Goal: Book appointment/travel/reservation

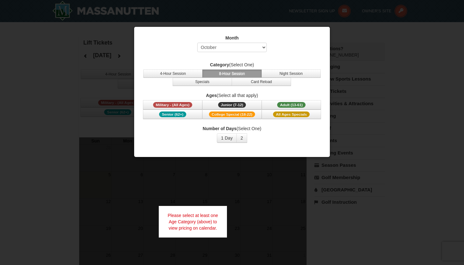
select select "10"
click at [194, 106] on button "Military - (All Ages)" at bounding box center [172, 104] width 59 height 9
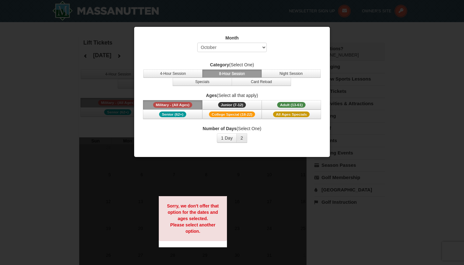
click at [241, 140] on button "2" at bounding box center [242, 137] width 11 height 9
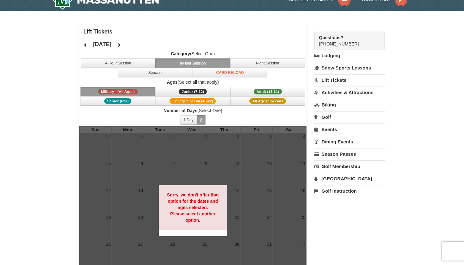
scroll to position [4, 0]
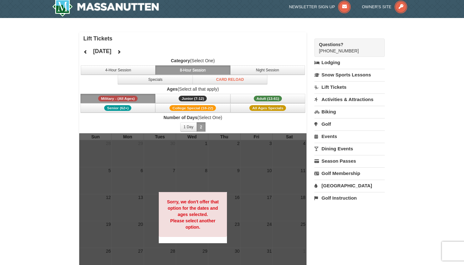
click at [121, 52] on icon at bounding box center [119, 52] width 4 height 4
click at [121, 51] on icon at bounding box center [119, 52] width 4 height 4
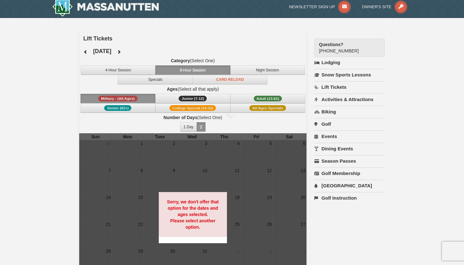
click at [121, 51] on icon at bounding box center [119, 52] width 4 height 4
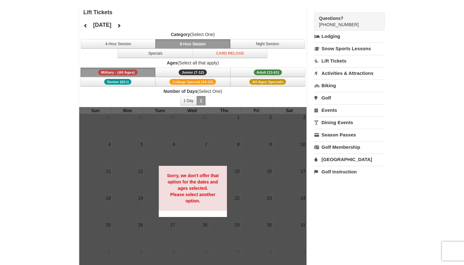
scroll to position [30, 0]
click at [248, 72] on button "Adult (13-61) (13 - 61)" at bounding box center [268, 72] width 75 height 9
click at [149, 70] on button "Military - (All Ages)" at bounding box center [118, 72] width 75 height 9
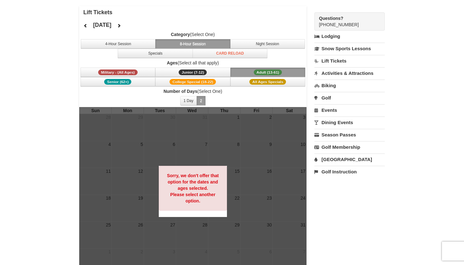
click at [243, 73] on button "Adult (13-61) (13 - 61)" at bounding box center [268, 72] width 75 height 9
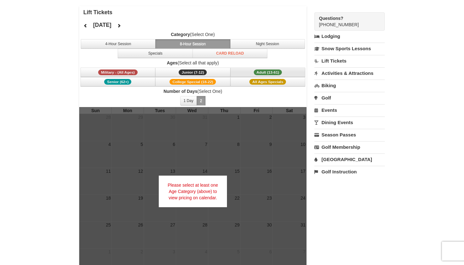
click at [249, 74] on button "Adult (13-61) (13 - 61)" at bounding box center [268, 72] width 75 height 9
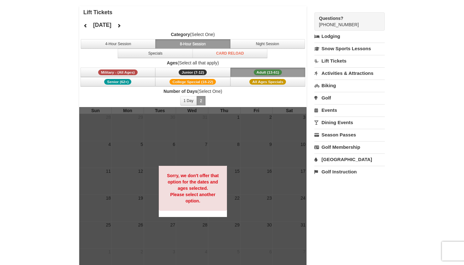
click at [249, 74] on button "Adult (13-61) (13 - 61)" at bounding box center [268, 72] width 75 height 9
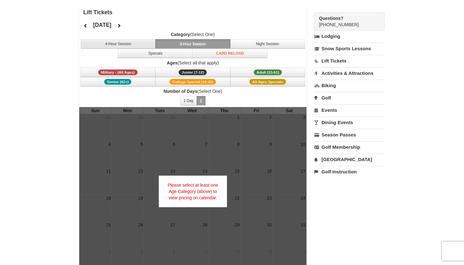
click at [132, 43] on button "4-Hour Session" at bounding box center [118, 43] width 75 height 9
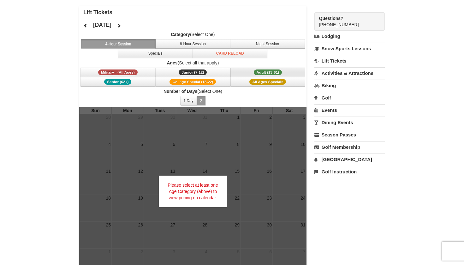
click at [243, 74] on button "Adult (13-61) (13 - 61)" at bounding box center [268, 72] width 75 height 9
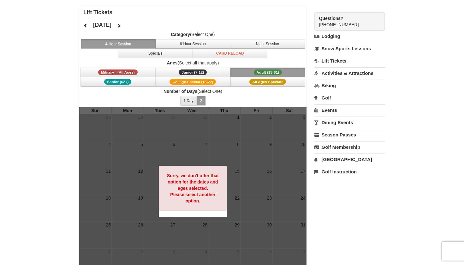
click at [191, 100] on button "1 Day" at bounding box center [188, 100] width 17 height 9
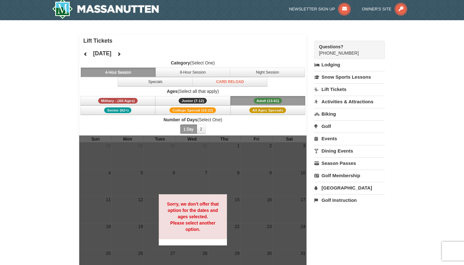
scroll to position [0, 0]
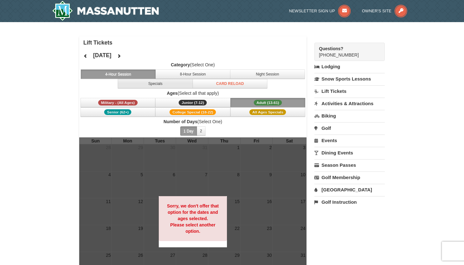
click at [156, 83] on button "Specials" at bounding box center [155, 83] width 75 height 9
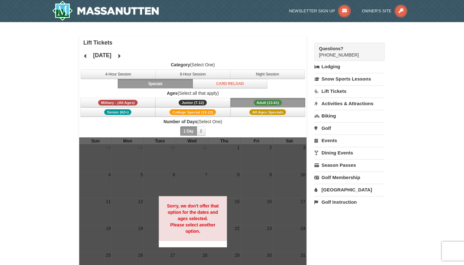
click at [189, 164] on div at bounding box center [192, 221] width 227 height 168
click at [259, 175] on div at bounding box center [192, 221] width 227 height 168
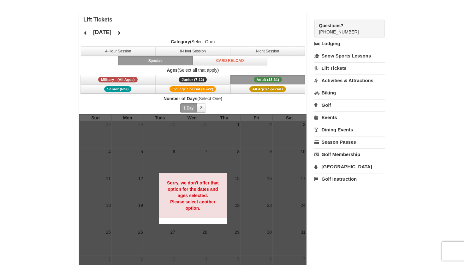
scroll to position [22, 0]
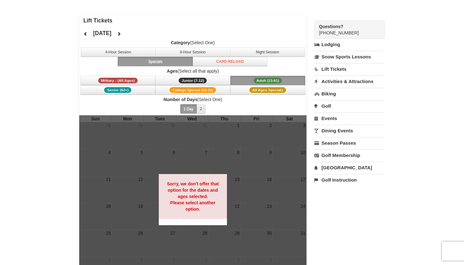
click at [203, 109] on button "2" at bounding box center [201, 108] width 9 height 9
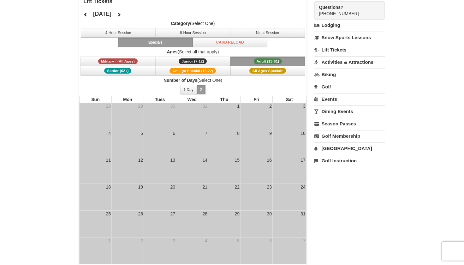
scroll to position [42, 0]
click at [208, 188] on div "21" at bounding box center [205, 186] width 6 height 6
click at [237, 186] on div "22" at bounding box center [237, 186] width 6 height 6
click at [190, 34] on button "8-Hour Session" at bounding box center [192, 32] width 75 height 9
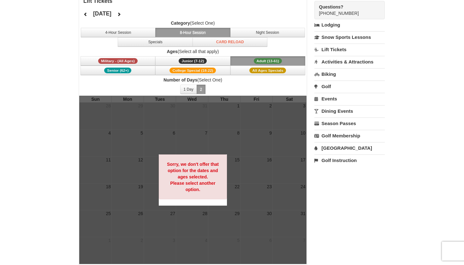
click at [241, 62] on button "Adult (13-61) (13 - 61)" at bounding box center [268, 60] width 75 height 9
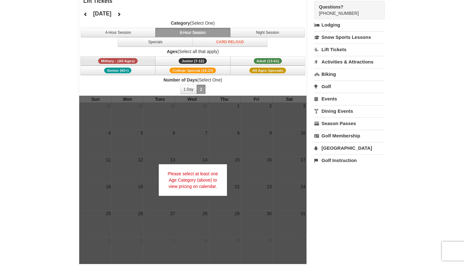
click at [139, 63] on button "Military - (All Ages)" at bounding box center [118, 60] width 75 height 9
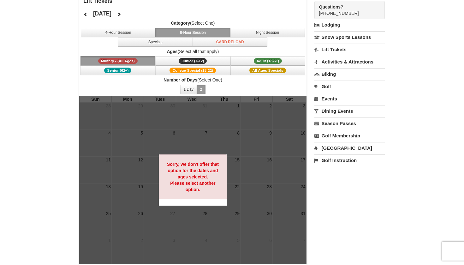
click at [206, 180] on div "Sorry, we don't offer that option for the dates and ages selected. Please selec…" at bounding box center [193, 176] width 68 height 45
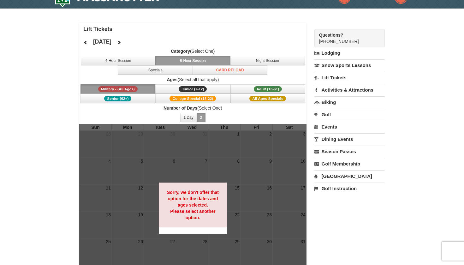
scroll to position [15, 0]
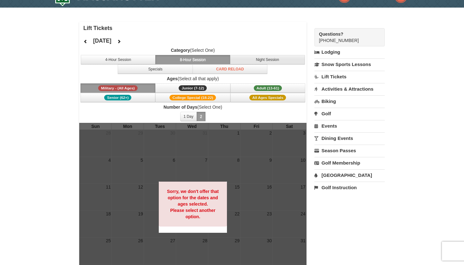
click at [291, 61] on button "Night Session" at bounding box center [267, 59] width 75 height 9
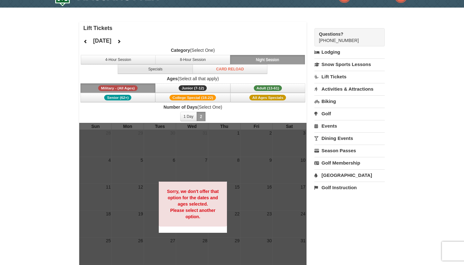
click at [176, 70] on button "Specials" at bounding box center [155, 68] width 75 height 9
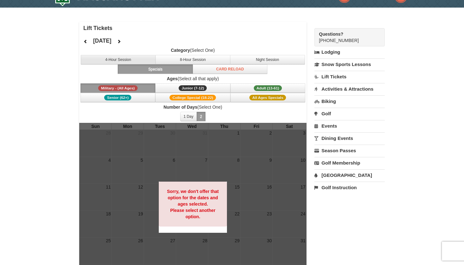
click at [137, 57] on button "4-Hour Session" at bounding box center [118, 59] width 75 height 9
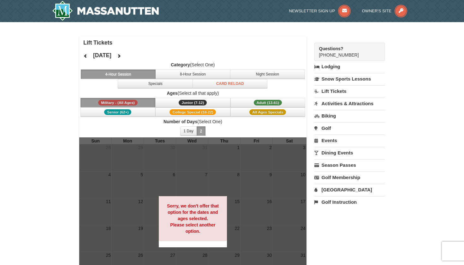
scroll to position [0, 0]
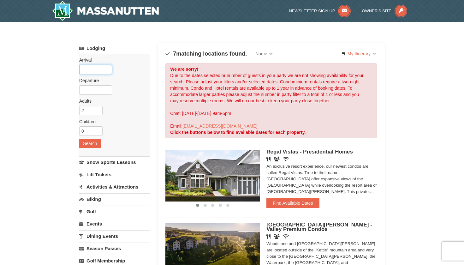
click at [96, 72] on input "text" at bounding box center [95, 69] width 33 height 9
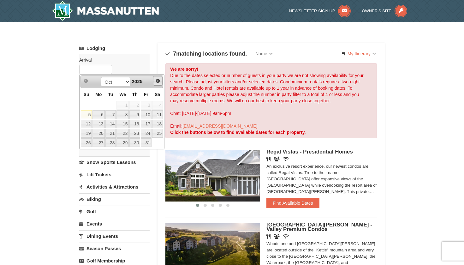
click at [157, 82] on span "Next" at bounding box center [157, 80] width 5 height 5
click at [158, 80] on span "Next" at bounding box center [157, 80] width 5 height 5
click at [136, 131] on link "22" at bounding box center [134, 133] width 11 height 9
type input "[DATE]"
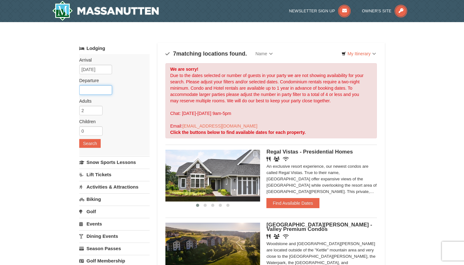
click at [83, 88] on input "text" at bounding box center [95, 89] width 33 height 9
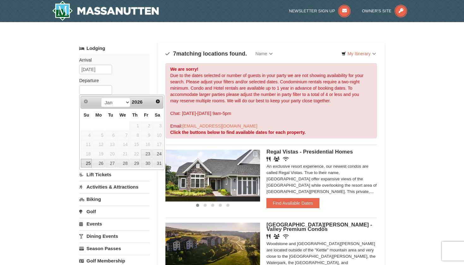
click at [89, 162] on link "25" at bounding box center [86, 163] width 11 height 9
type input "01/25/2026"
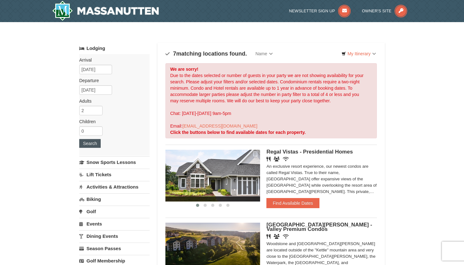
click at [91, 143] on button "Search" at bounding box center [89, 143] width 21 height 9
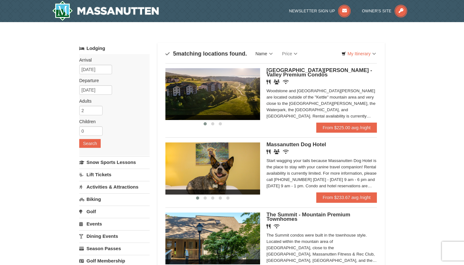
click at [273, 52] on link "Name" at bounding box center [264, 53] width 27 height 13
click at [377, 54] on link "My Itinerary" at bounding box center [359, 53] width 43 height 9
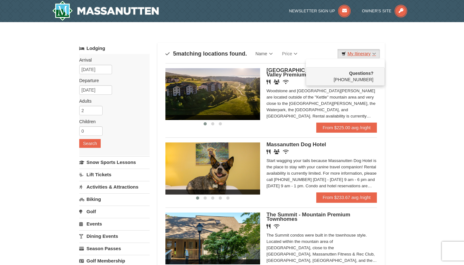
click at [377, 54] on link "My Itinerary" at bounding box center [359, 53] width 43 height 9
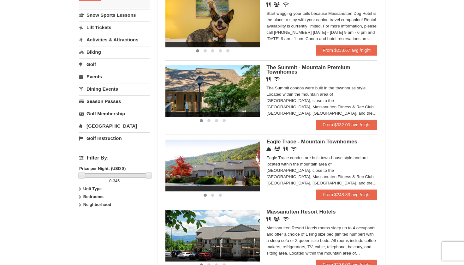
scroll to position [153, 0]
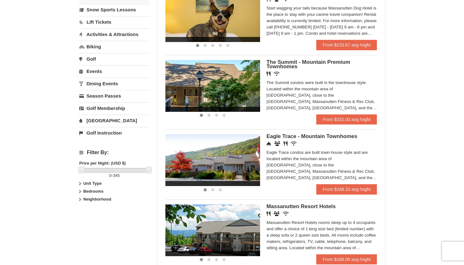
click at [79, 184] on icon at bounding box center [80, 183] width 4 height 4
click at [80, 205] on icon at bounding box center [80, 204] width 4 height 4
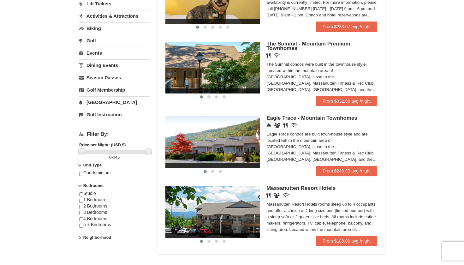
scroll to position [176, 0]
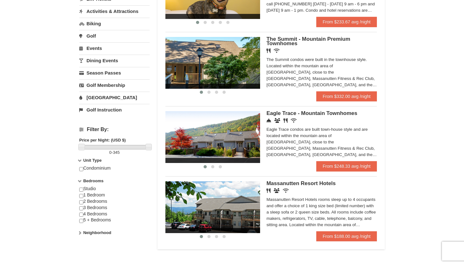
click at [79, 231] on icon at bounding box center [80, 233] width 4 height 4
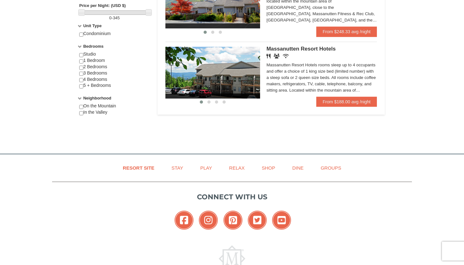
scroll to position [313, 0]
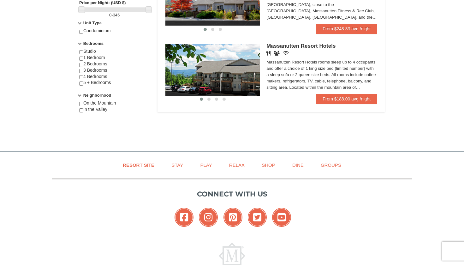
click at [216, 75] on img at bounding box center [212, 70] width 95 height 52
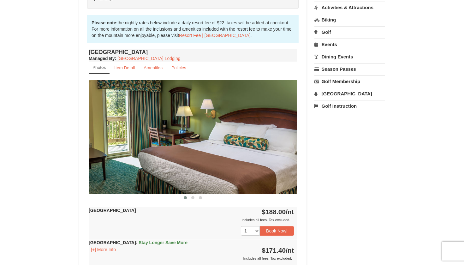
scroll to position [192, 0]
click at [255, 164] on img at bounding box center [193, 137] width 208 height 114
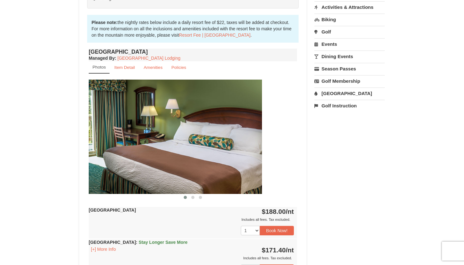
drag, startPoint x: 252, startPoint y: 163, endPoint x: 186, endPoint y: 163, distance: 66.3
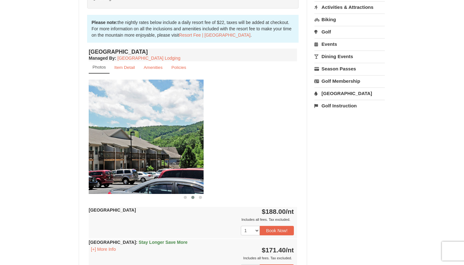
drag, startPoint x: 247, startPoint y: 149, endPoint x: 116, endPoint y: 144, distance: 130.8
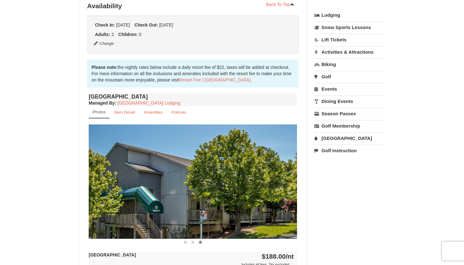
scroll to position [146, 0]
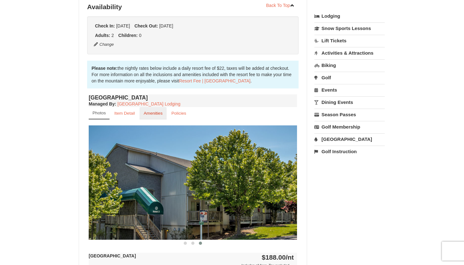
click at [154, 113] on small "Amenities" at bounding box center [153, 113] width 19 height 5
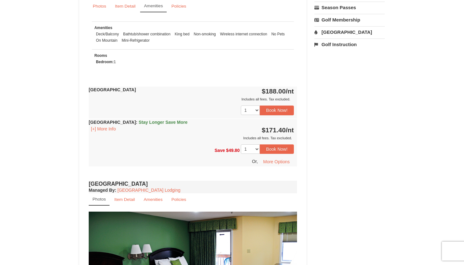
scroll to position [249, 0]
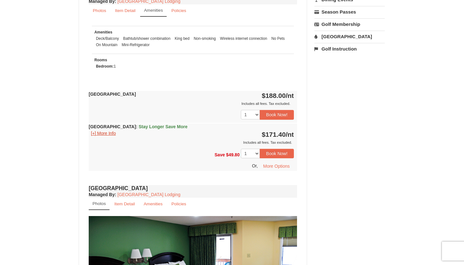
click at [98, 134] on button "[+] More Info" at bounding box center [103, 133] width 29 height 7
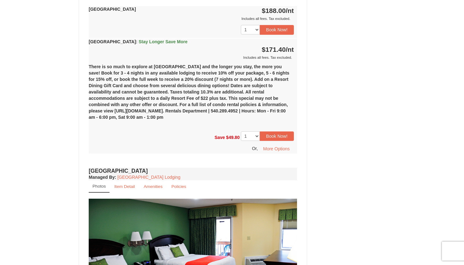
scroll to position [334, 0]
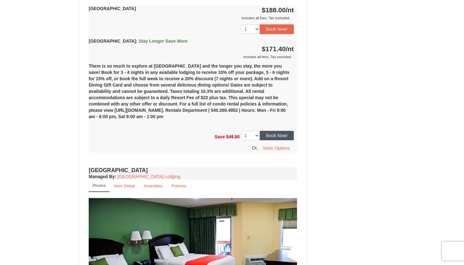
click at [284, 137] on button "Book Now!" at bounding box center [277, 135] width 34 height 9
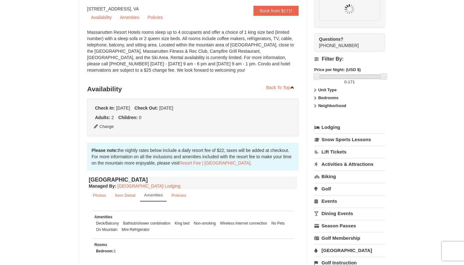
scroll to position [62, 0]
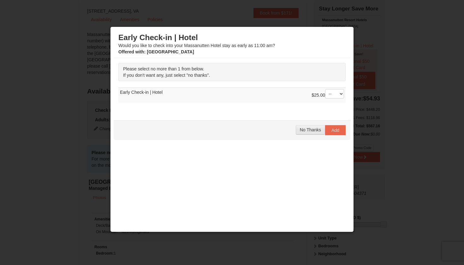
click at [308, 131] on span "No Thanks" at bounding box center [310, 129] width 21 height 5
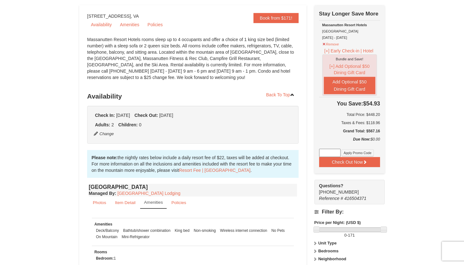
scroll to position [52, 0]
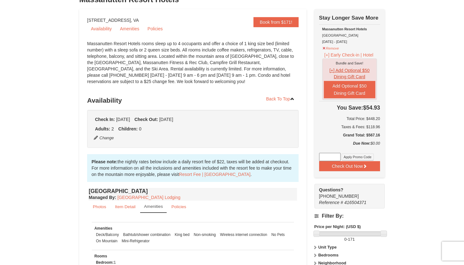
click at [354, 75] on button "[+] Add Optional $50 Dining Gift Card" at bounding box center [349, 73] width 51 height 15
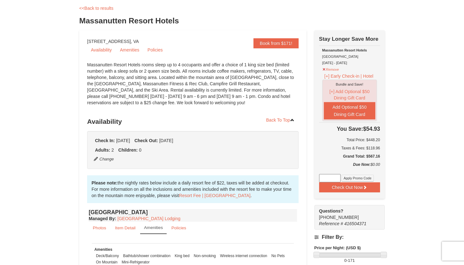
scroll to position [20, 0]
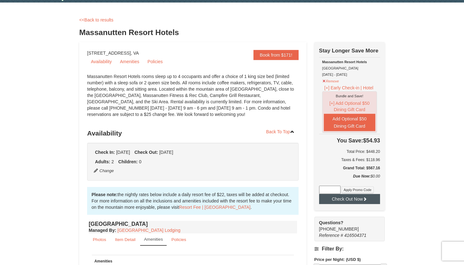
click at [361, 201] on button "Check Out Now" at bounding box center [349, 199] width 61 height 10
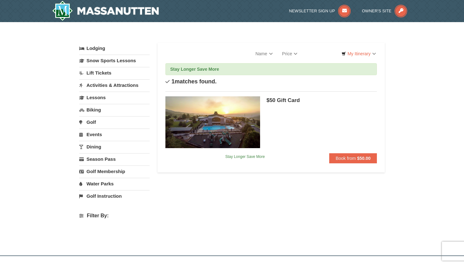
select select "10"
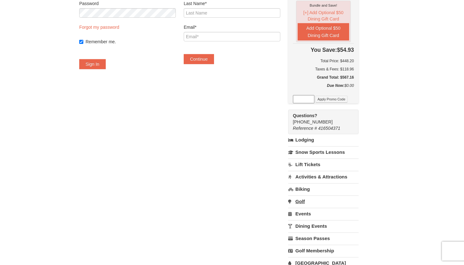
scroll to position [85, 0]
click at [324, 164] on link "Lift Tickets" at bounding box center [323, 165] width 70 height 12
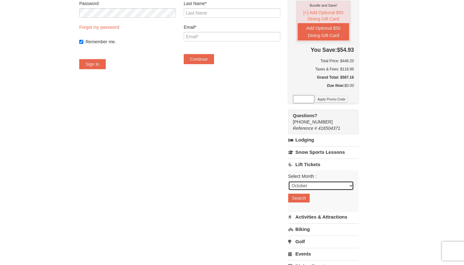
select select "1"
click at [309, 199] on button "Search" at bounding box center [298, 198] width 21 height 9
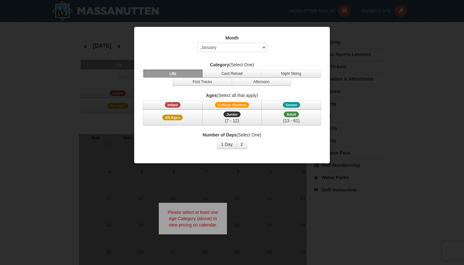
select select "1"
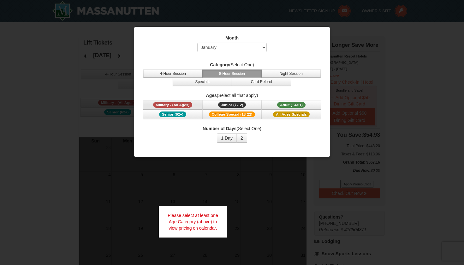
click at [197, 105] on button "Military - (All Ages)" at bounding box center [172, 104] width 59 height 9
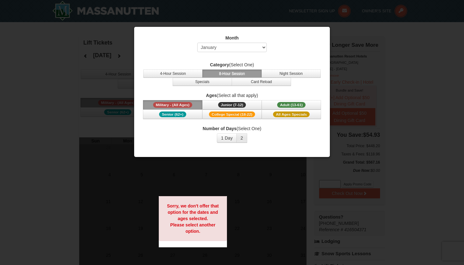
click at [239, 135] on button "2" at bounding box center [242, 137] width 11 height 9
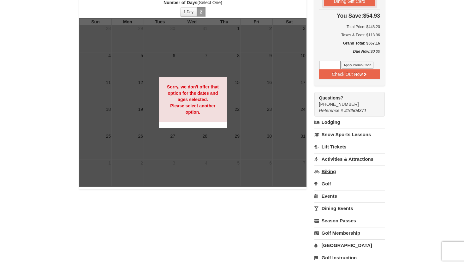
scroll to position [120, 0]
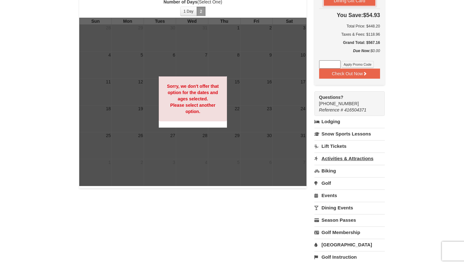
click at [343, 159] on link "Activities & Attractions" at bounding box center [350, 159] width 70 height 12
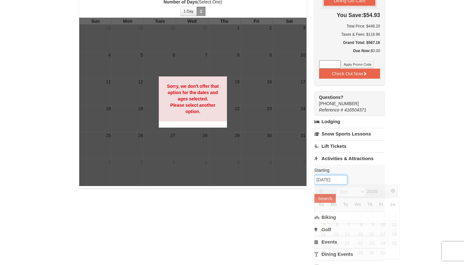
click at [331, 178] on input "[DATE]" at bounding box center [331, 179] width 33 height 9
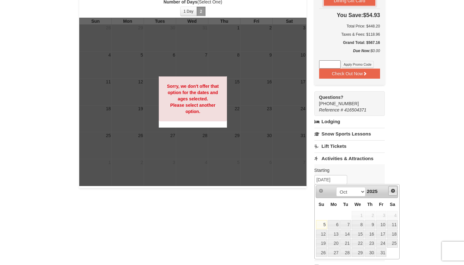
click at [394, 191] on span "Next" at bounding box center [393, 190] width 5 height 5
click at [394, 192] on span "Next" at bounding box center [393, 190] width 5 height 5
click at [375, 242] on link "22" at bounding box center [370, 243] width 11 height 9
type input "[DATE]"
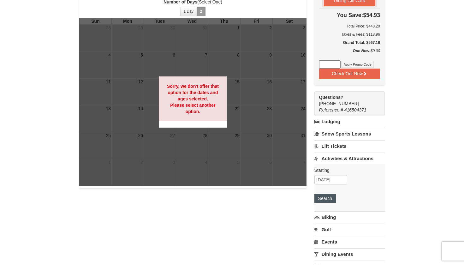
click at [325, 200] on button "Search" at bounding box center [325, 198] width 21 height 9
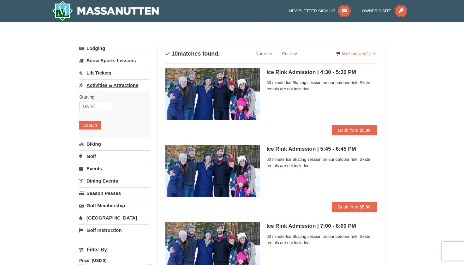
click at [115, 83] on link "Activities & Attractions" at bounding box center [114, 85] width 70 height 12
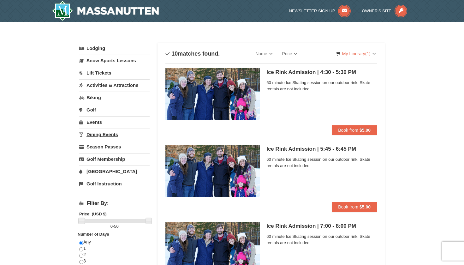
click at [105, 131] on link "Dining Events" at bounding box center [114, 135] width 70 height 12
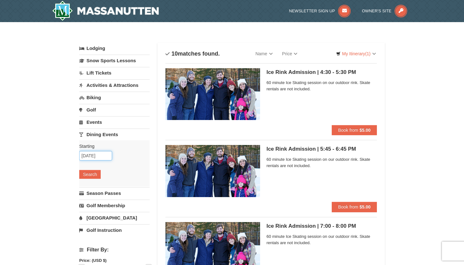
click at [100, 154] on input "[DATE]" at bounding box center [95, 155] width 33 height 9
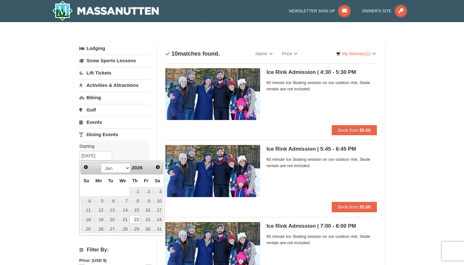
click at [124, 147] on label "Starting Please format dates MM/DD/YYYY Please format dates MM/DD/YYYY" at bounding box center [112, 146] width 66 height 6
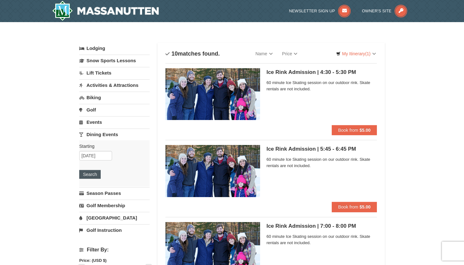
click at [87, 177] on button "Search" at bounding box center [89, 174] width 21 height 9
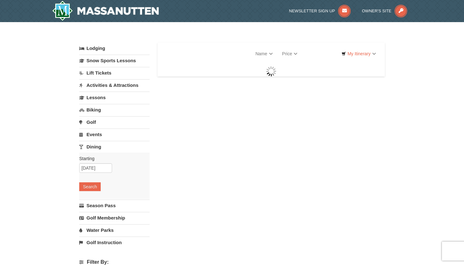
select select "10"
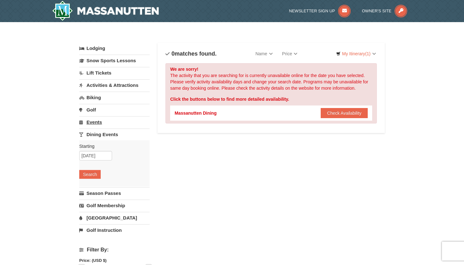
click at [98, 122] on link "Events" at bounding box center [114, 122] width 70 height 12
click at [90, 161] on button "Search" at bounding box center [89, 162] width 21 height 9
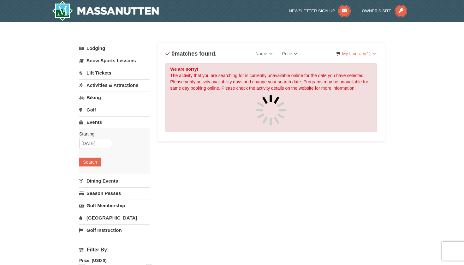
click at [100, 74] on link "Lift Tickets" at bounding box center [114, 73] width 70 height 12
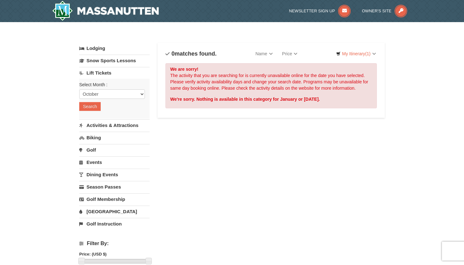
click at [103, 89] on div "Select Month : Please format dates MM/DD/YYYY October November December January…" at bounding box center [114, 99] width 70 height 40
select select "1"
click at [92, 108] on button "Search" at bounding box center [89, 106] width 21 height 9
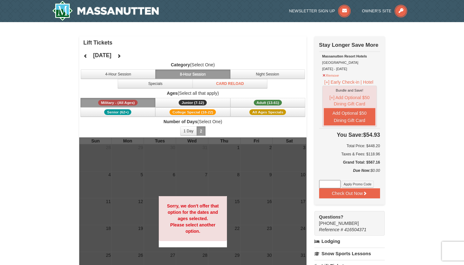
click at [87, 54] on icon at bounding box center [85, 56] width 4 height 4
click at [121, 57] on icon at bounding box center [119, 56] width 4 height 4
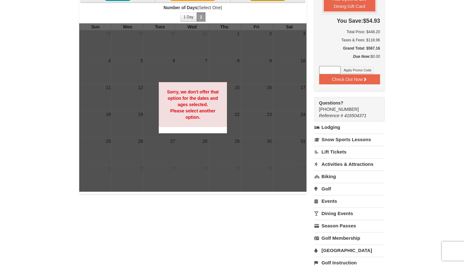
scroll to position [121, 0]
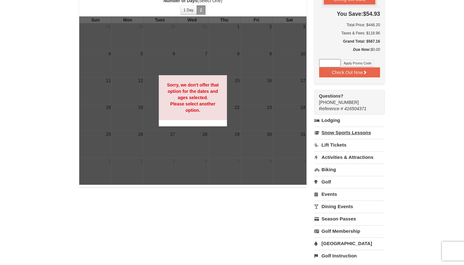
click at [352, 135] on link "Snow Sports Lessons" at bounding box center [350, 133] width 70 height 12
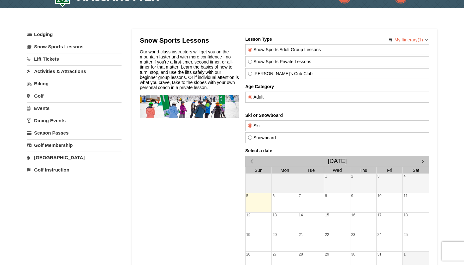
scroll to position [18, 0]
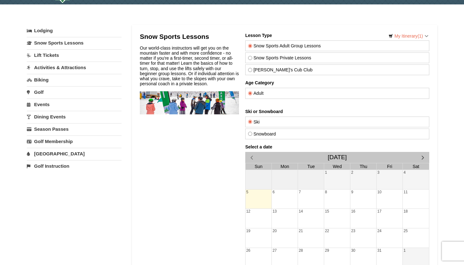
click at [422, 159] on span "button" at bounding box center [423, 157] width 7 height 7
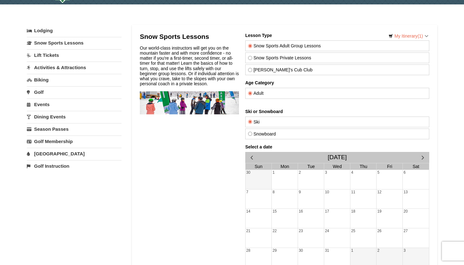
click at [422, 159] on span "button" at bounding box center [423, 157] width 7 height 7
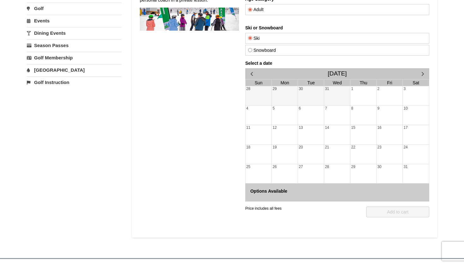
scroll to position [94, 0]
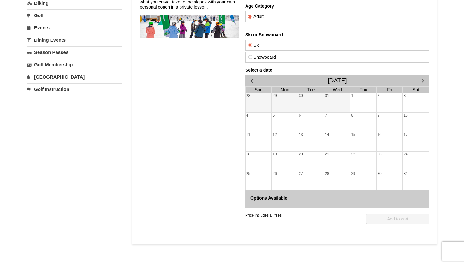
click at [355, 153] on div "22" at bounding box center [364, 161] width 26 height 19
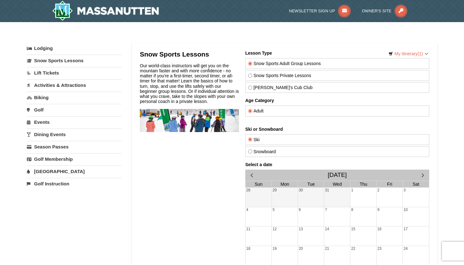
scroll to position [0, 0]
click at [60, 85] on link "Activities & Attractions" at bounding box center [74, 85] width 95 height 12
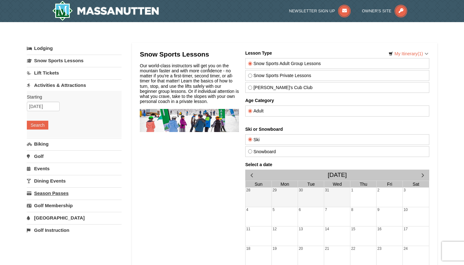
click at [58, 190] on link "Season Passes" at bounding box center [74, 193] width 95 height 12
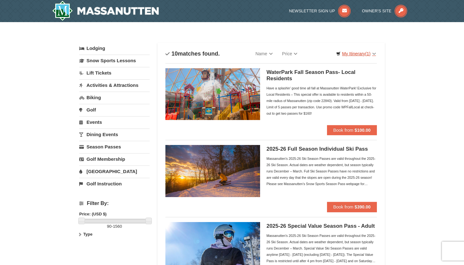
click at [356, 55] on link "My Itinerary (1)" at bounding box center [356, 53] width 48 height 9
